Goal: Navigation & Orientation: Find specific page/section

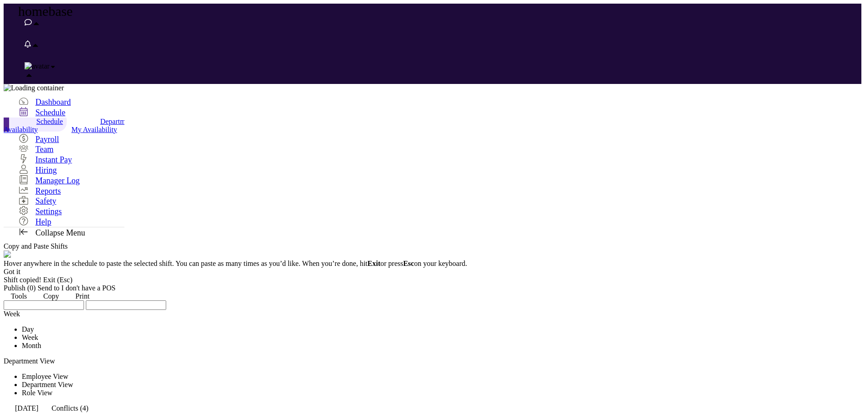
click at [4, 301] on link at bounding box center [4, 301] width 0 height 0
click at [250, 310] on div "Week" at bounding box center [432, 314] width 857 height 8
click at [4, 301] on link at bounding box center [4, 301] width 0 height 0
click at [55, 118] on span "Schedule" at bounding box center [49, 122] width 27 height 8
